Goal: Task Accomplishment & Management: Use online tool/utility

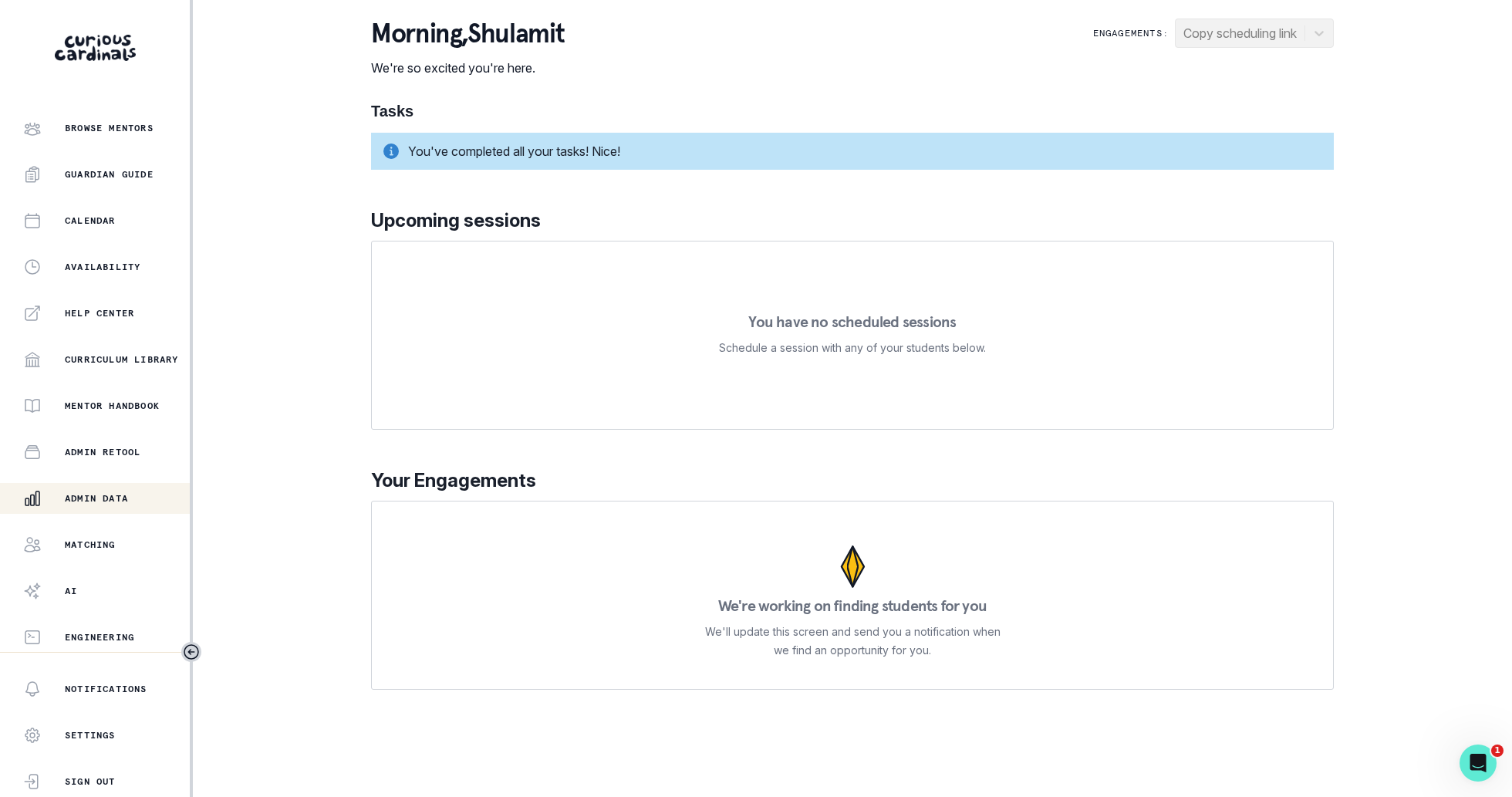
click at [117, 507] on button "Admin Data" at bounding box center [95, 498] width 190 height 31
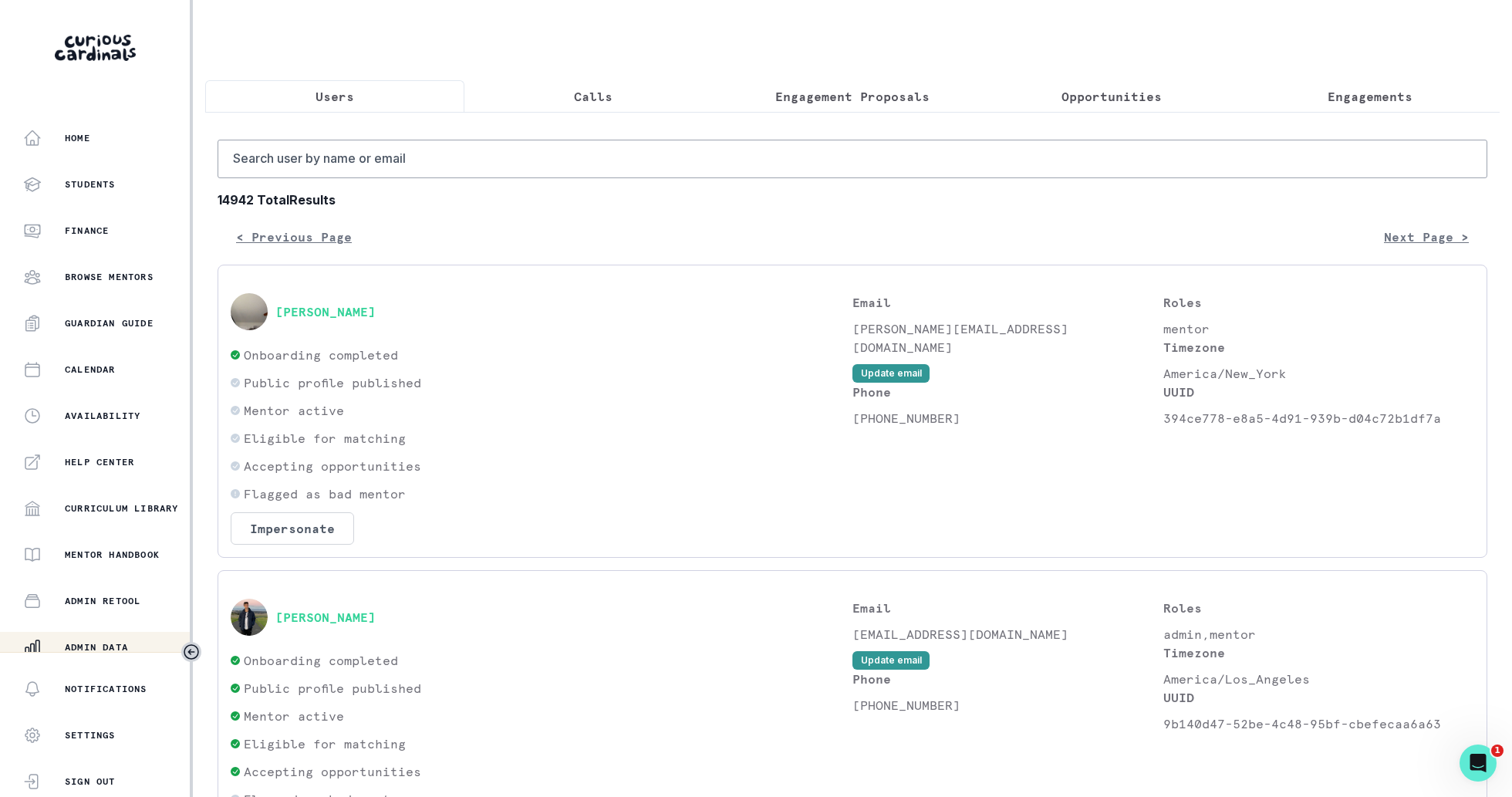
click at [514, 169] on input "Search user by name or email" at bounding box center [853, 159] width 1270 height 39
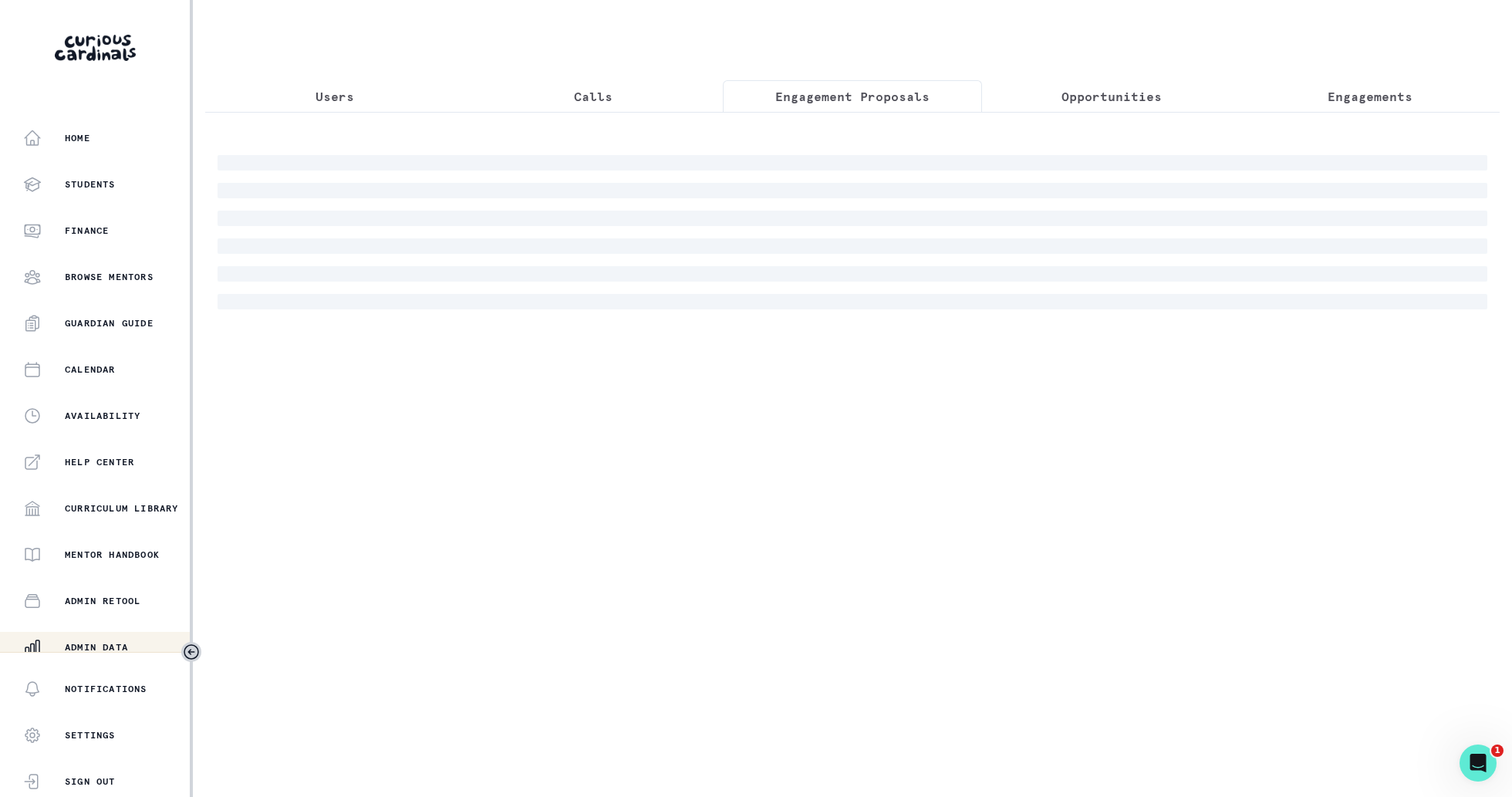
click at [808, 99] on p "Engagement Proposals" at bounding box center [853, 97] width 155 height 18
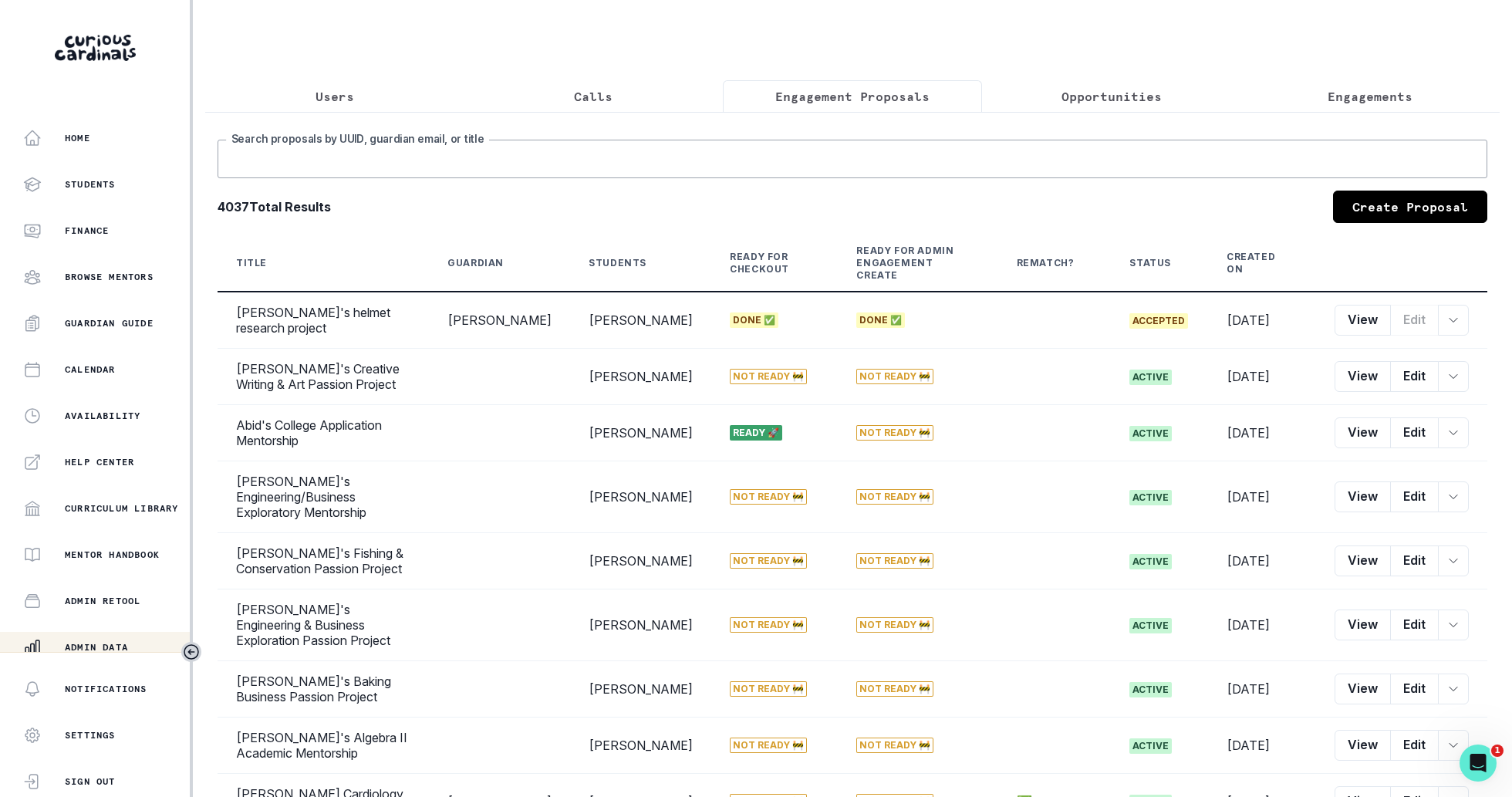
click at [866, 165] on input "Search proposals by UUID, guardian email, or title" at bounding box center [853, 159] width 1270 height 39
type input "ashlyn"
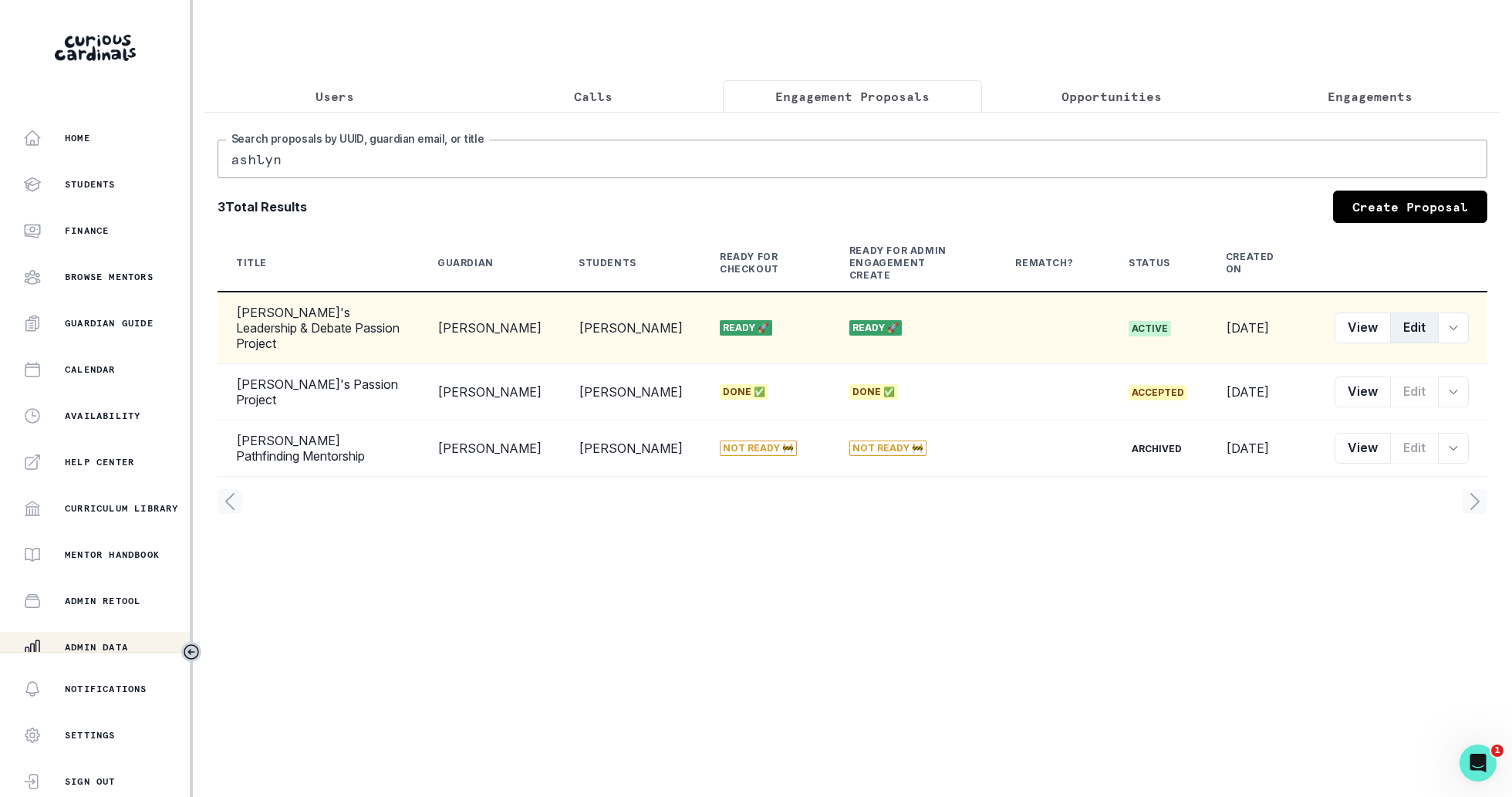
click at [1415, 312] on button "Edit" at bounding box center [1415, 328] width 49 height 31
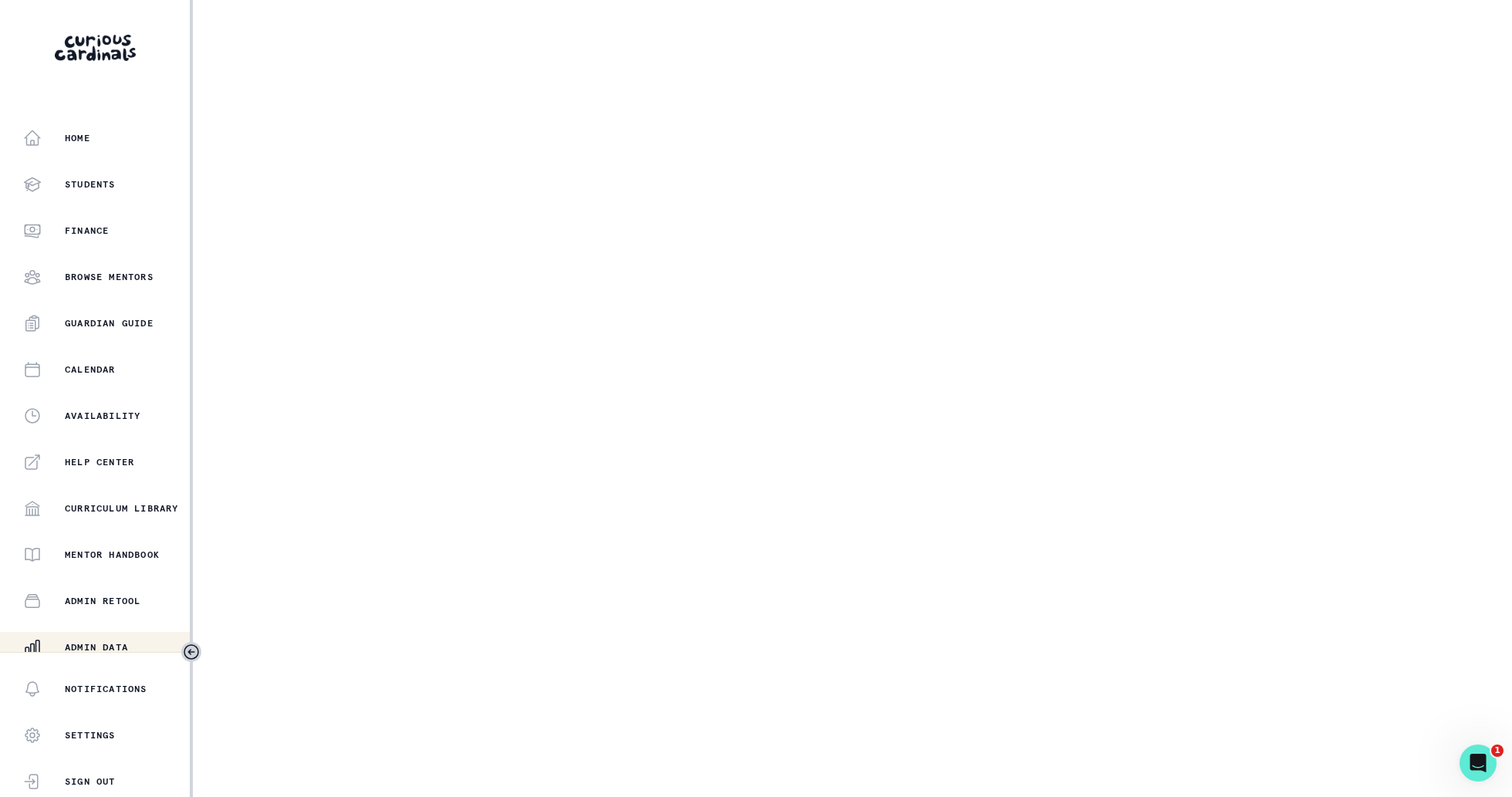
select select "5dcde038-cb98-49d9-8119-499a098a35d2"
select select "c67224a8-77d2-4c50-adda-b24f14ffb55d"
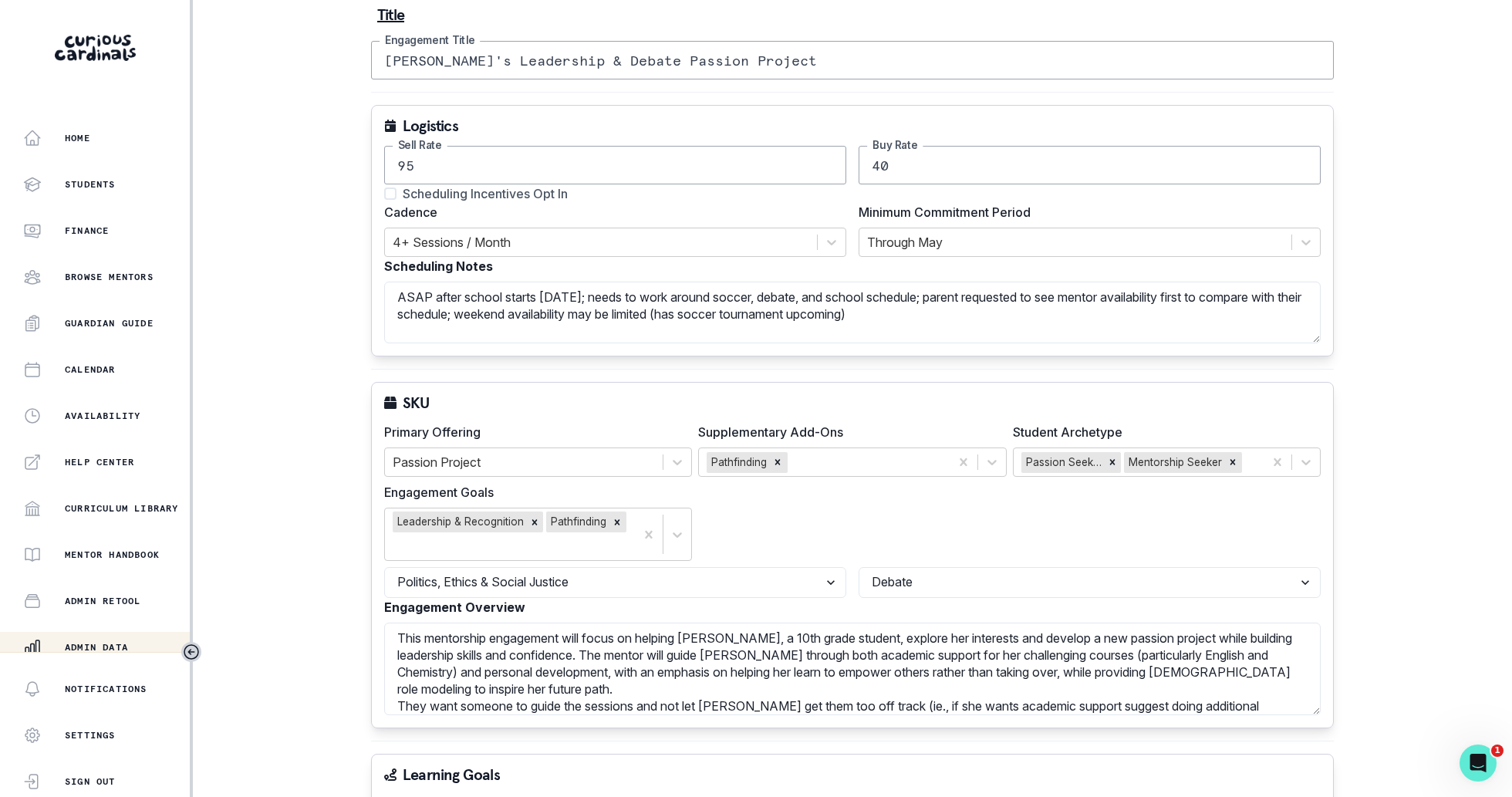
scroll to position [199, 0]
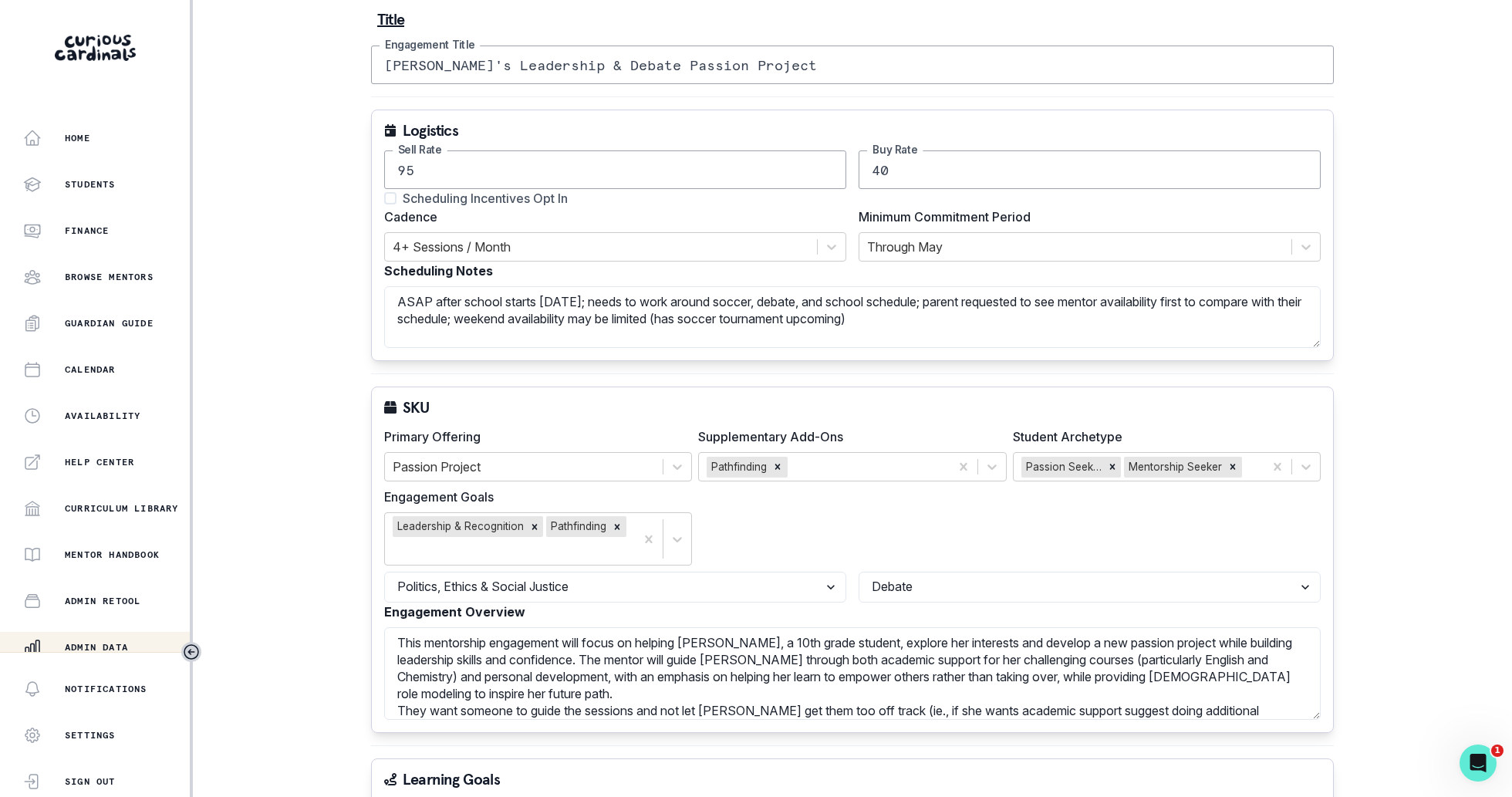
click at [543, 189] on span "Scheduling Incentives Opt In" at bounding box center [485, 198] width 165 height 18
click at [384, 198] on input "Scheduling Incentives Opt In" at bounding box center [383, 198] width 1 height 1
checkbox input "true"
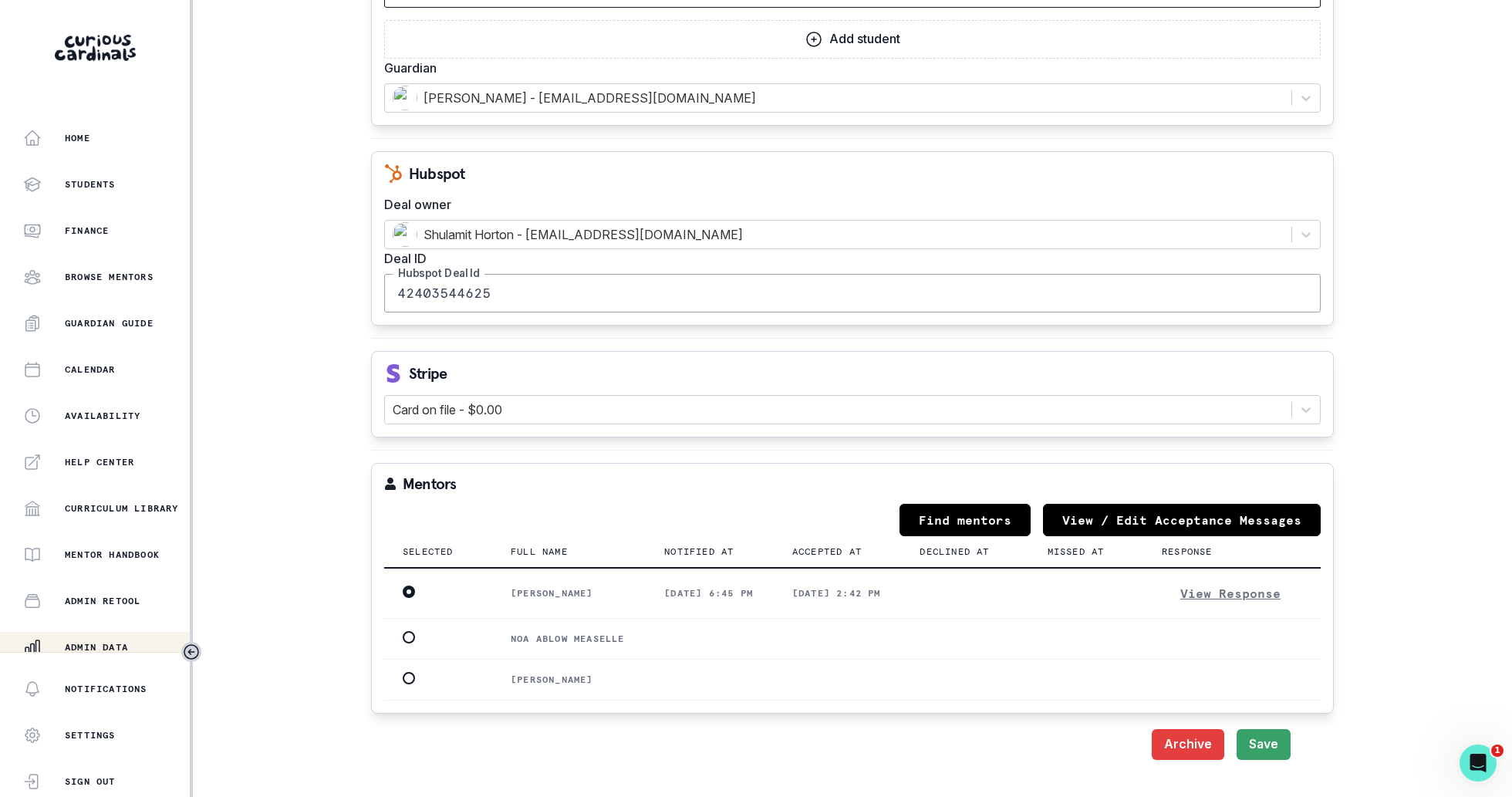
scroll to position [1626, 0]
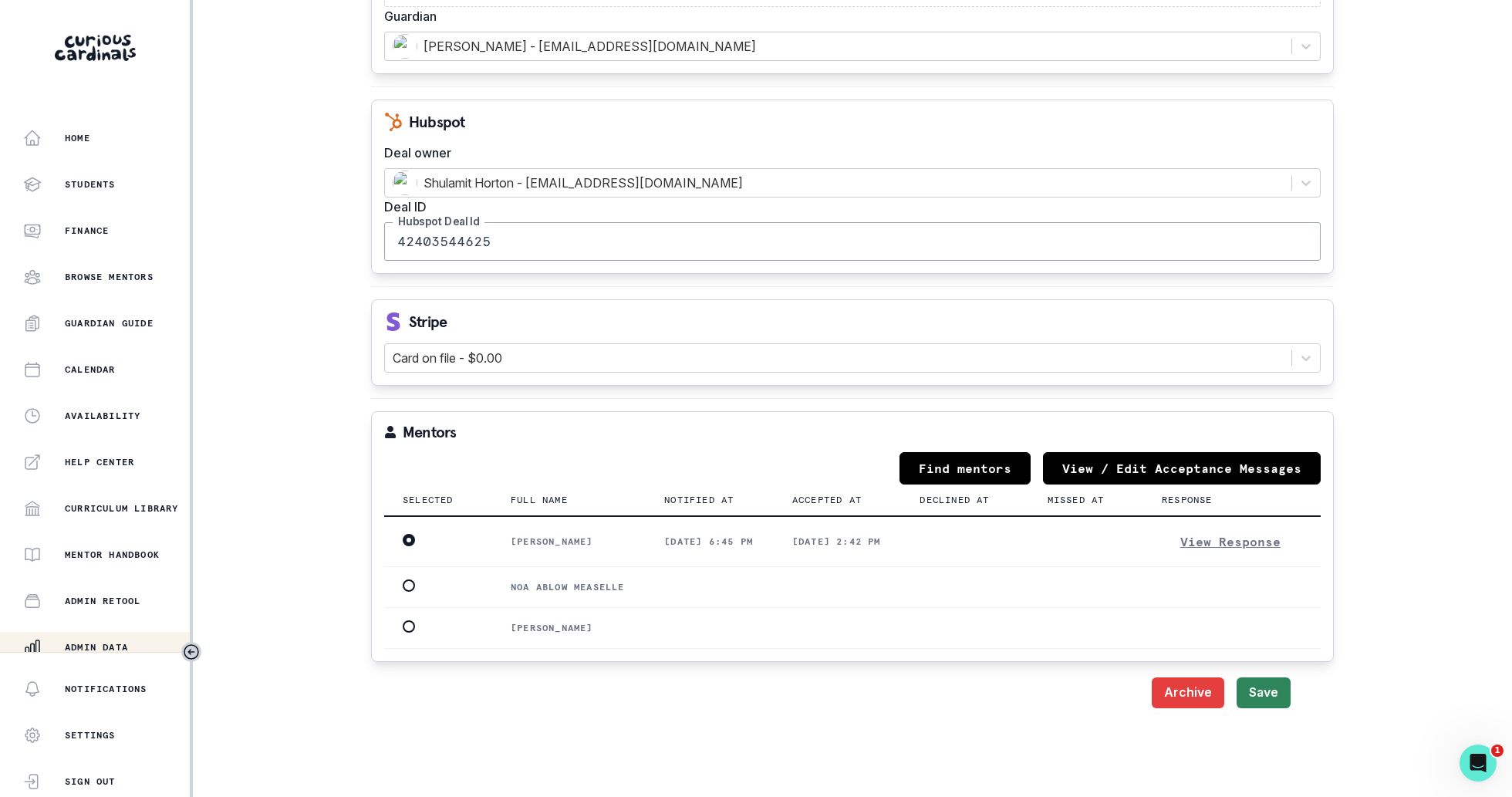
click at [1258, 690] on button "Save" at bounding box center [1263, 692] width 54 height 31
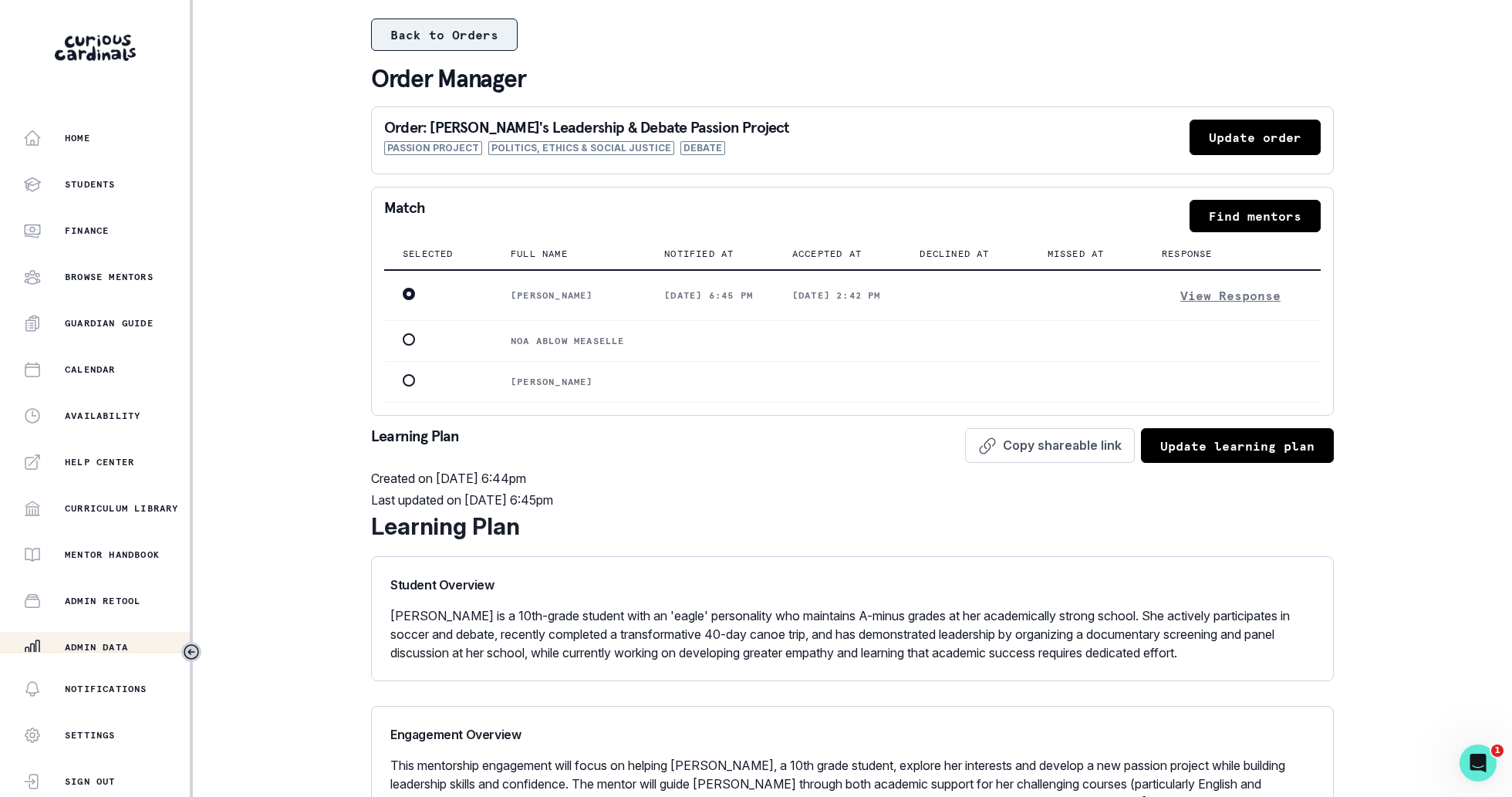
click at [449, 34] on button "Back to Orders" at bounding box center [444, 34] width 147 height 33
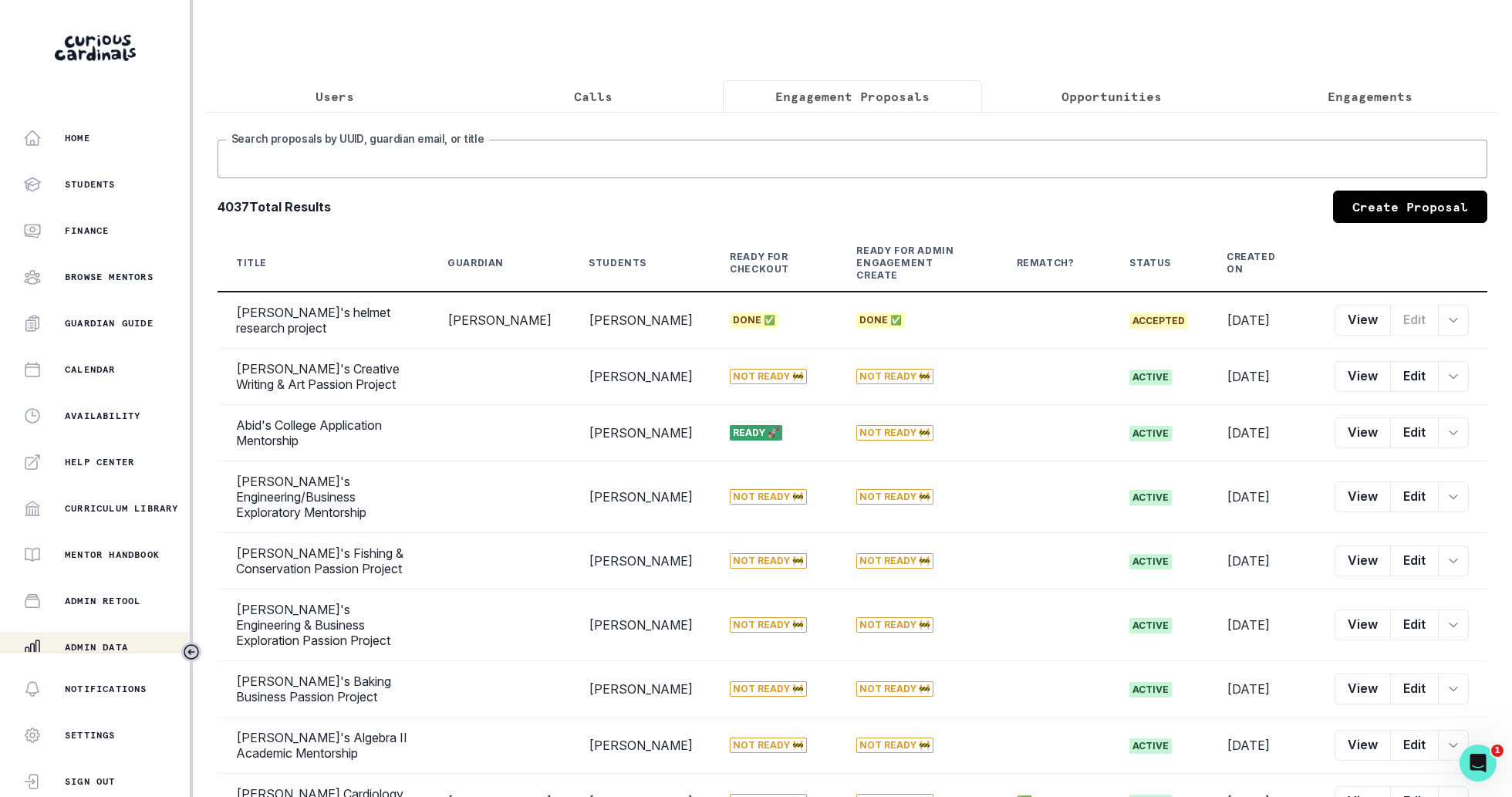
click at [613, 149] on input "Search proposals by UUID, guardian email, or title" at bounding box center [853, 159] width 1270 height 39
type input "ashlyn"
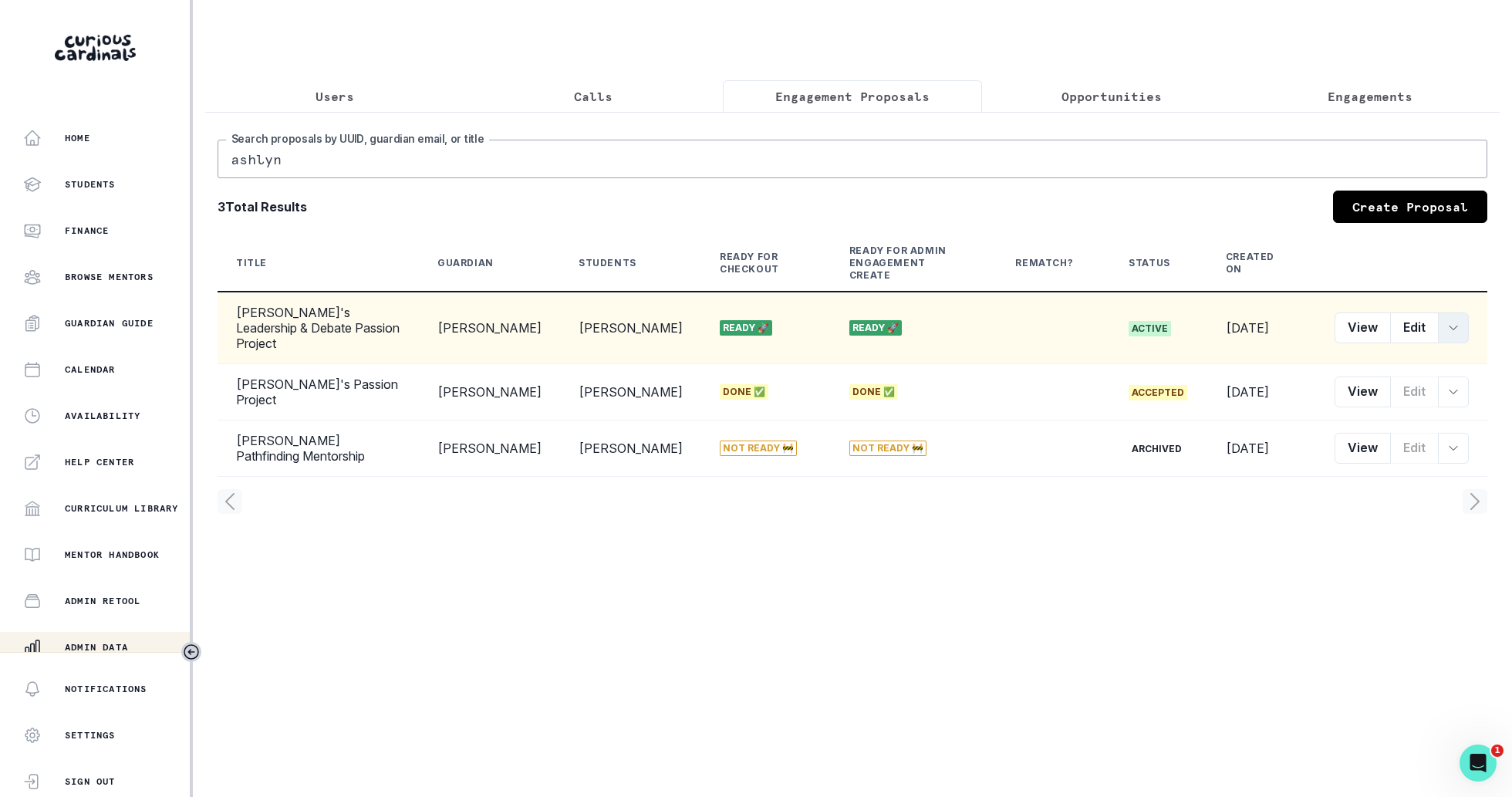
click at [1453, 322] on icon "row menu" at bounding box center [1453, 328] width 13 height 13
click at [1412, 444] on button "Convert to Engagement" at bounding box center [1383, 445] width 171 height 24
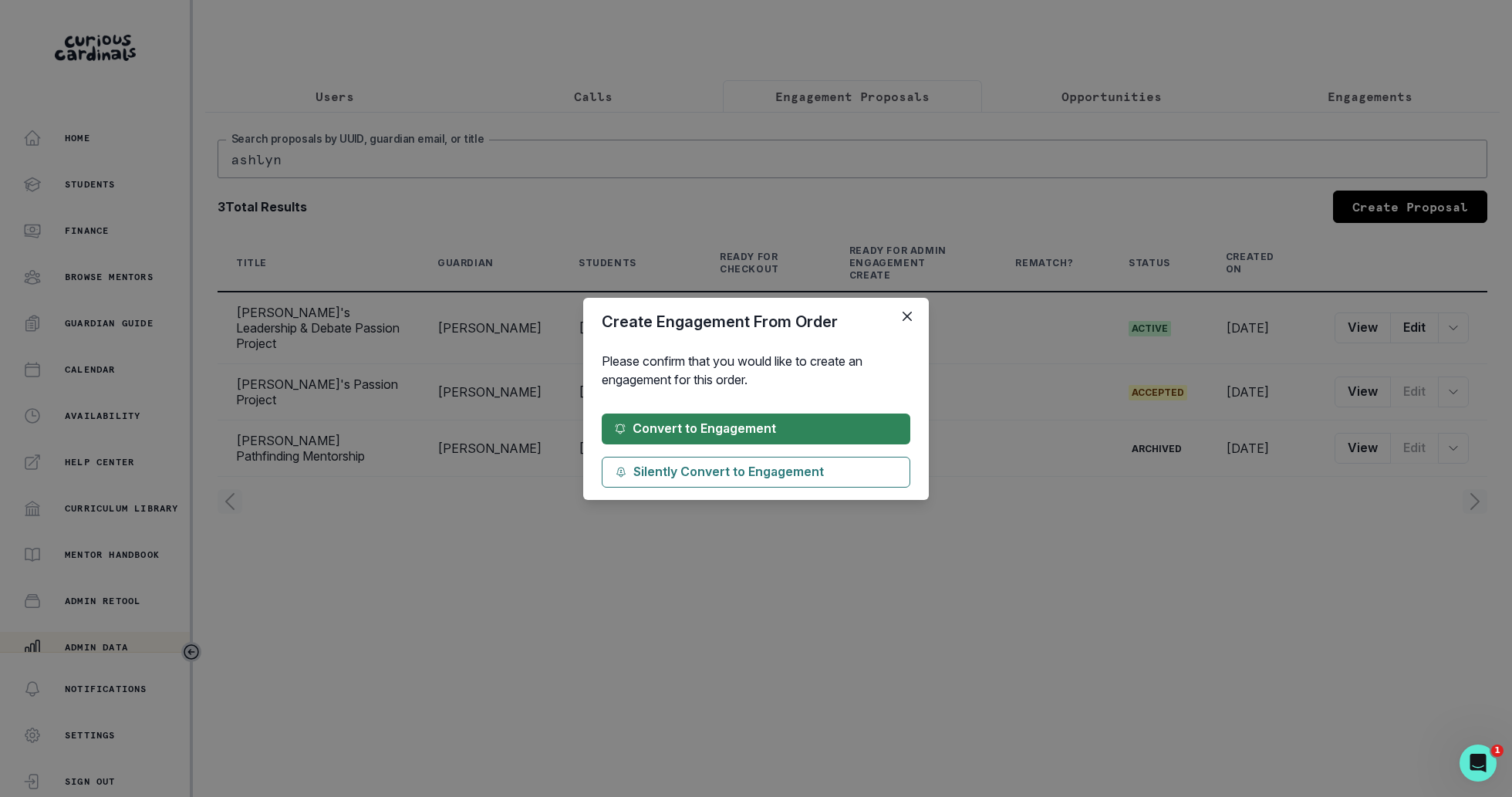
click at [837, 425] on button "Convert to Engagement" at bounding box center [755, 428] width 308 height 31
